Goal: Obtain resource: Download file/media

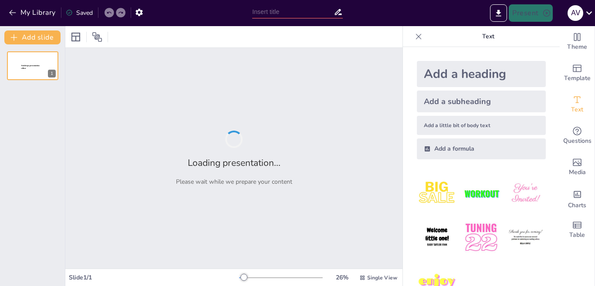
type input "El Tiempo Histórico: Conceptos y Perspectivas"
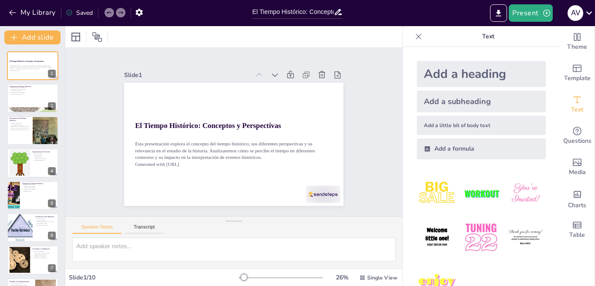
click at [473, 99] on div "Add a subheading" at bounding box center [481, 102] width 129 height 22
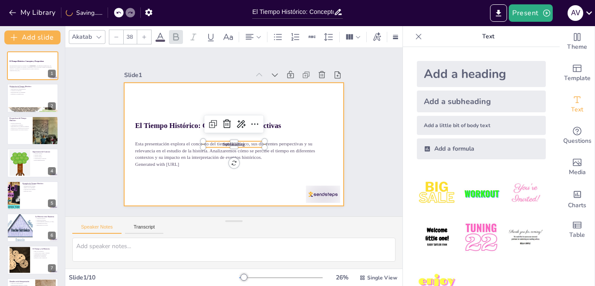
click at [288, 173] on div at bounding box center [225, 141] width 245 height 238
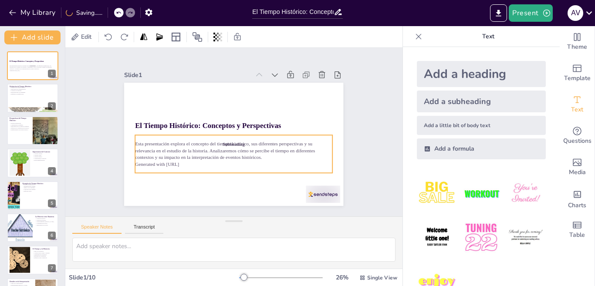
click at [170, 151] on p "Esta presentación explora el concepto del tiempo histórico, sus diferentes pers…" at bounding box center [220, 120] width 147 height 160
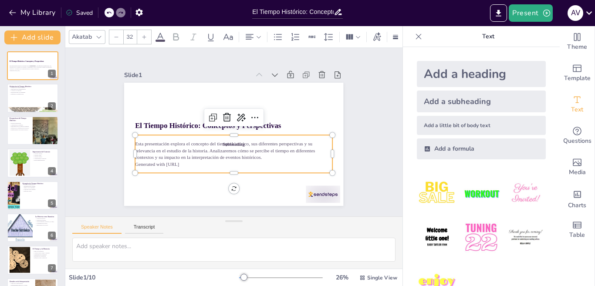
click at [434, 71] on div "Add a heading" at bounding box center [481, 74] width 129 height 26
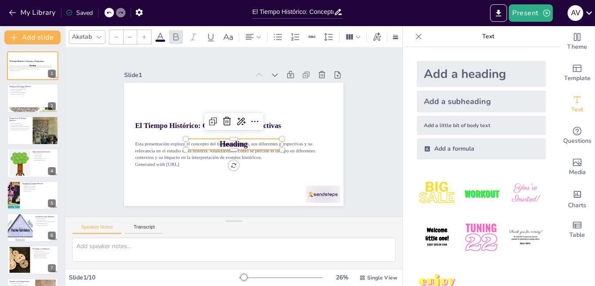
type input "68"
click at [247, 176] on div at bounding box center [242, 180] width 9 height 9
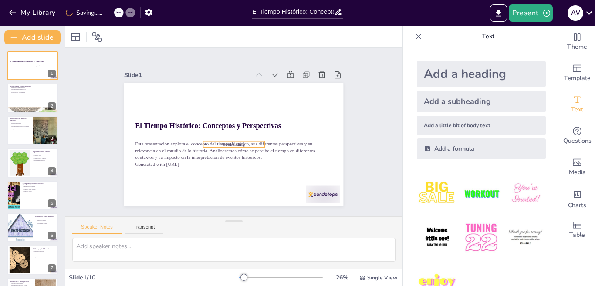
click at [223, 142] on span "Subheading" at bounding box center [234, 144] width 22 height 5
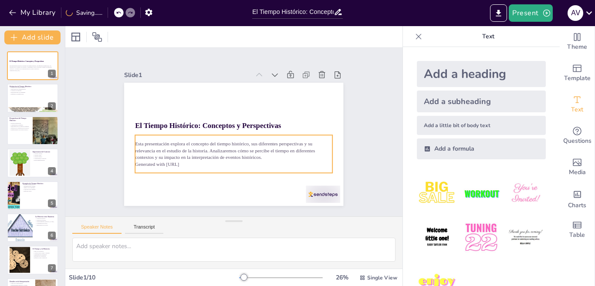
click at [194, 114] on p "Generated with [URL]" at bounding box center [230, 100] width 197 height 27
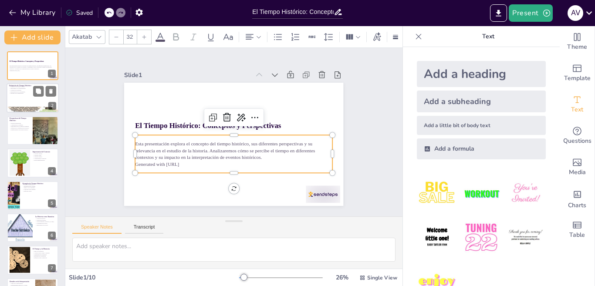
click at [12, 105] on div at bounding box center [33, 99] width 52 height 30
type textarea "Lo ipsumdolor sit ametco adipiscin el seddoeiusmo temp incididunt utla etd magn…"
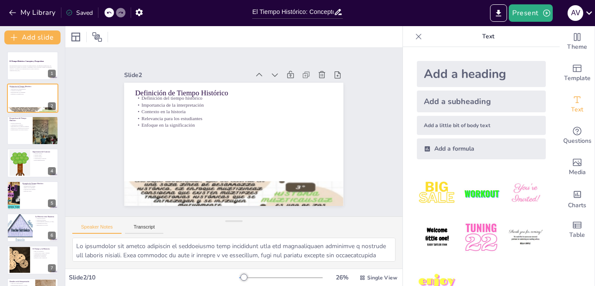
scroll to position [27, 0]
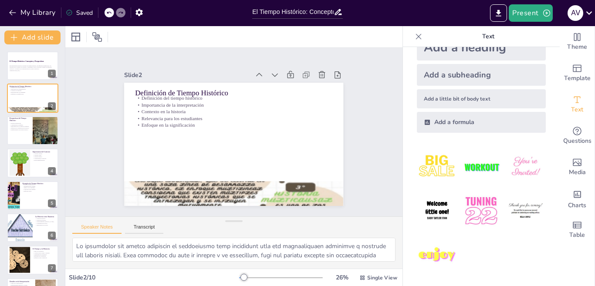
click at [471, 47] on div "Add a heading" at bounding box center [481, 47] width 129 height 26
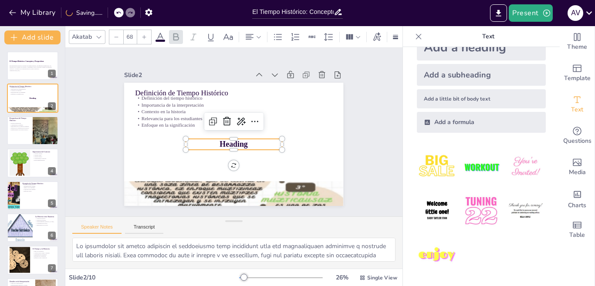
click at [471, 47] on div "Add a heading" at bounding box center [481, 47] width 129 height 26
type input "68"
click at [18, 174] on div at bounding box center [19, 163] width 21 height 28
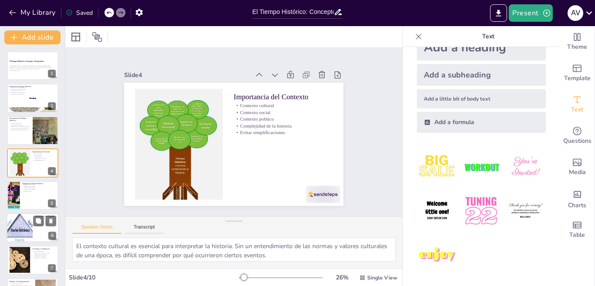
click at [27, 222] on div at bounding box center [19, 228] width 37 height 30
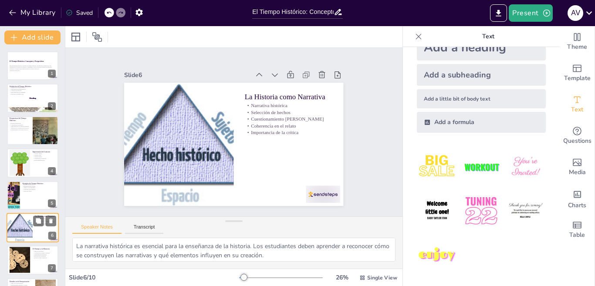
scroll to position [62, 0]
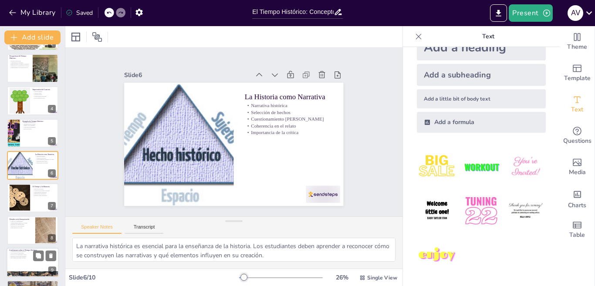
click at [31, 256] on p "Reflexión sobre el papel personal" at bounding box center [32, 257] width 47 height 2
type textarea "La complejidad del tiempo histórico es un tema central en el estudio de la hist…"
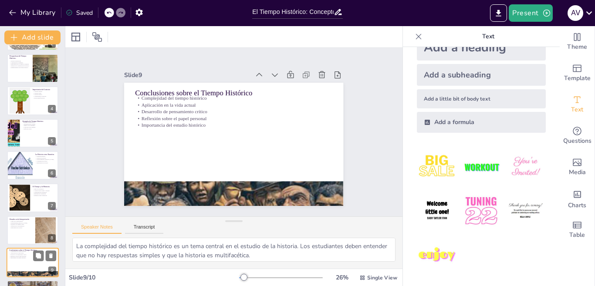
scroll to position [93, 0]
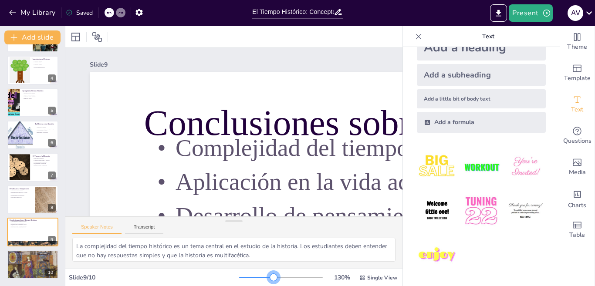
drag, startPoint x: 238, startPoint y: 278, endPoint x: 276, endPoint y: 277, distance: 38.3
click at [276, 266] on div at bounding box center [273, 277] width 7 height 7
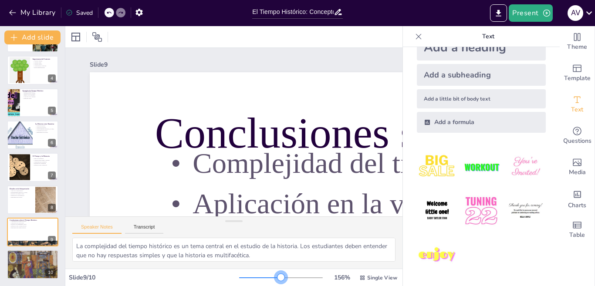
drag, startPoint x: 274, startPoint y: 276, endPoint x: 224, endPoint y: 276, distance: 50.1
click at [224, 266] on div "Slide 9 / 10 156 % Single View" at bounding box center [233, 278] width 337 height 14
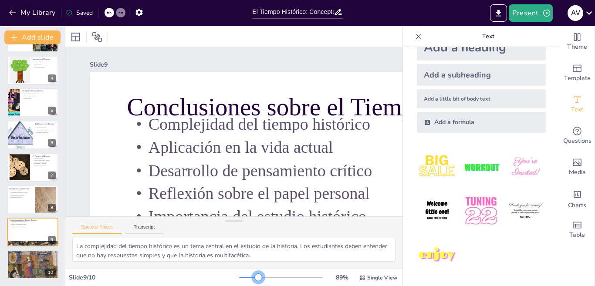
drag, startPoint x: 232, startPoint y: 278, endPoint x: 259, endPoint y: 278, distance: 27.5
click at [259, 266] on div at bounding box center [281, 277] width 84 height 7
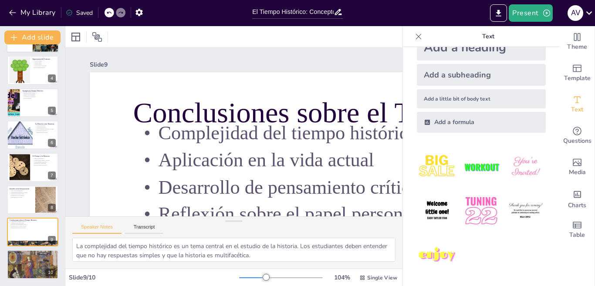
scroll to position [0, 0]
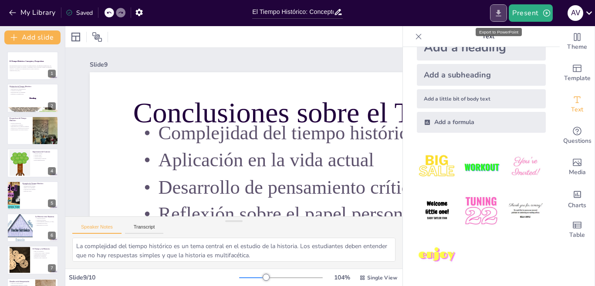
click at [496, 14] on icon "Export to PowerPoint" at bounding box center [498, 13] width 9 height 9
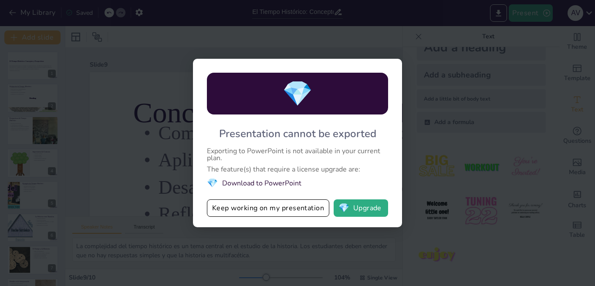
click at [267, 184] on li "💎 Download to PowerPoint" at bounding box center [297, 183] width 181 height 12
click at [287, 210] on button "Keep working on my presentation" at bounding box center [268, 208] width 122 height 17
